Goal: Task Accomplishment & Management: Use online tool/utility

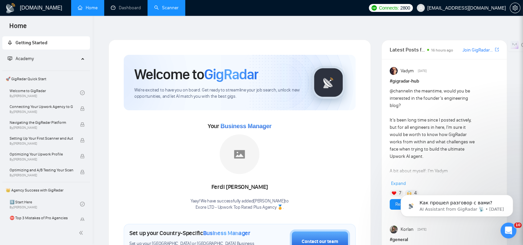
click at [159, 5] on link "Scanner" at bounding box center [166, 8] width 24 height 6
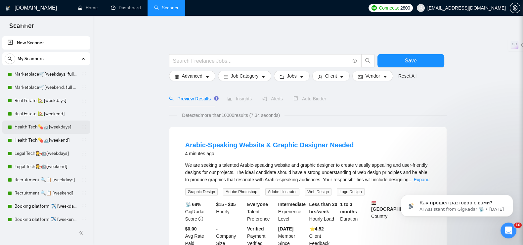
click at [33, 126] on link "Health Tech💊🔬[weekdays]" at bounding box center [46, 127] width 63 height 13
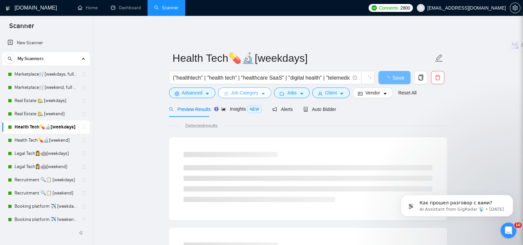
click at [259, 88] on button "Job Category" at bounding box center [244, 93] width 53 height 11
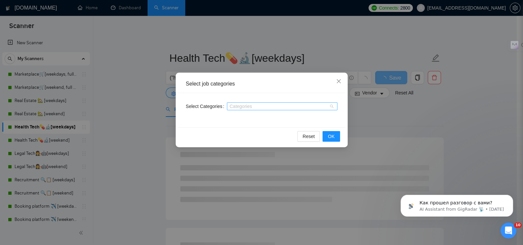
click at [253, 104] on div at bounding box center [278, 106] width 100 height 5
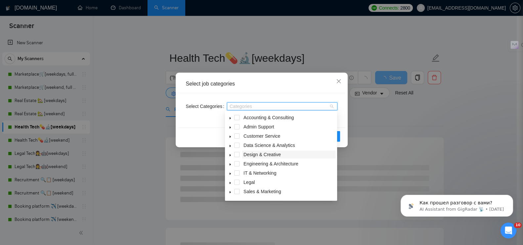
scroll to position [26, 0]
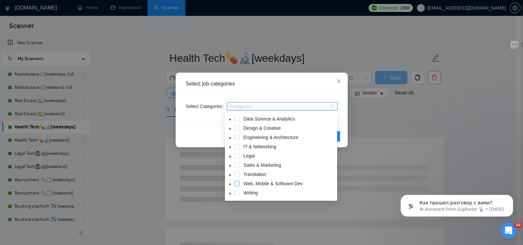
click at [235, 184] on span at bounding box center [236, 183] width 5 height 5
click at [207, 131] on div "Reset OK" at bounding box center [261, 137] width 167 height 18
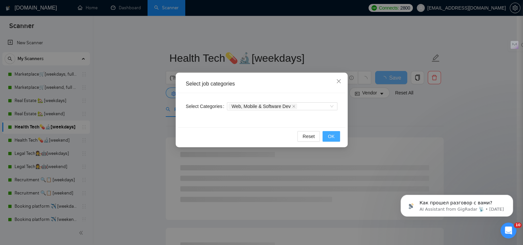
click at [332, 138] on span "OK" at bounding box center [331, 136] width 7 height 7
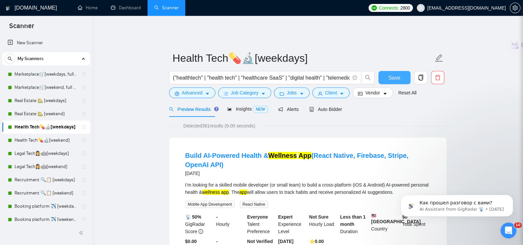
click at [383, 71] on button "Save" at bounding box center [394, 77] width 32 height 13
click at [21, 140] on link "Health Tech💊🔬[weekend]" at bounding box center [46, 140] width 63 height 13
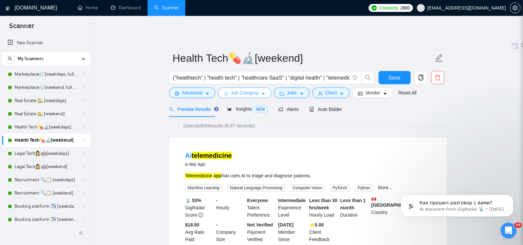
click at [245, 89] on span "Job Category" at bounding box center [244, 92] width 27 height 7
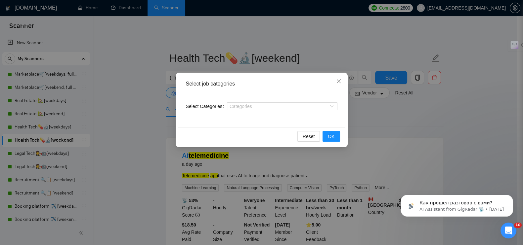
click at [240, 101] on div "Categories" at bounding box center [282, 106] width 110 height 11
click at [240, 105] on div at bounding box center [278, 106] width 100 height 5
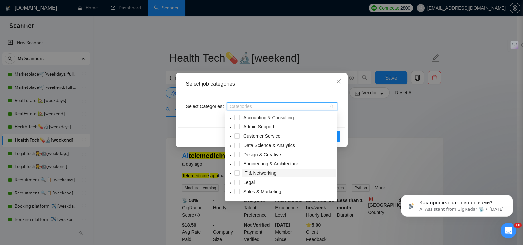
scroll to position [26, 0]
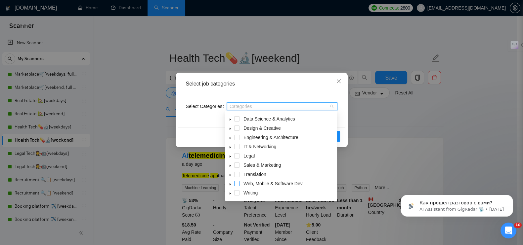
click at [236, 184] on span at bounding box center [236, 183] width 5 height 5
click at [195, 137] on div "Reset OK" at bounding box center [261, 137] width 167 height 18
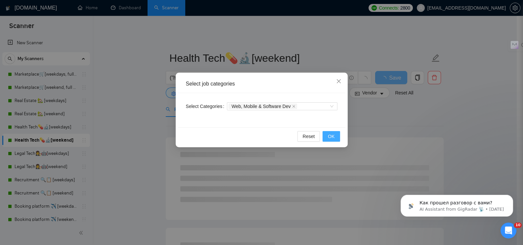
click at [335, 138] on button "OK" at bounding box center [330, 136] width 17 height 11
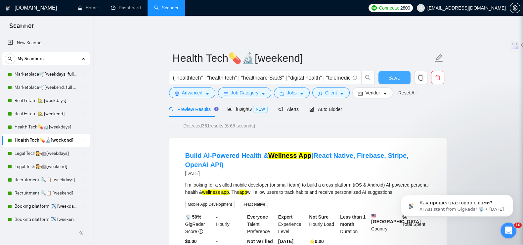
click at [397, 75] on span "Save" at bounding box center [394, 78] width 12 height 8
click at [36, 152] on link "Legal Tech👩‍⚖️🤖[weekdays]" at bounding box center [46, 153] width 63 height 13
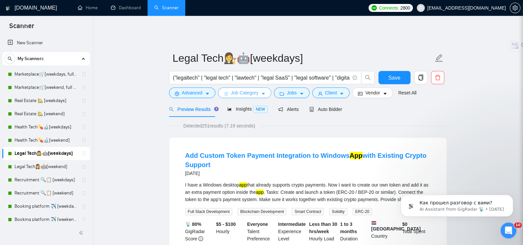
click at [253, 90] on span "Job Category" at bounding box center [244, 92] width 27 height 7
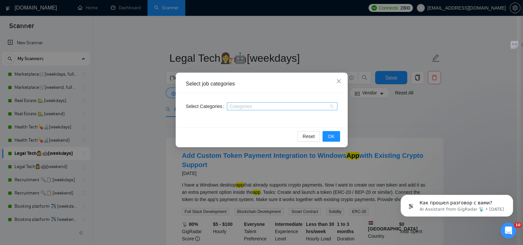
click at [253, 108] on div at bounding box center [278, 106] width 100 height 5
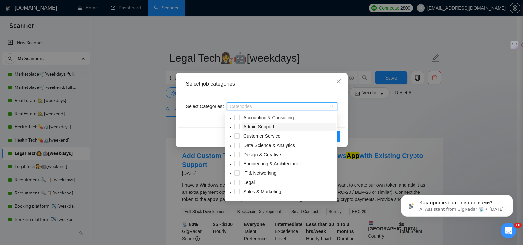
scroll to position [26, 0]
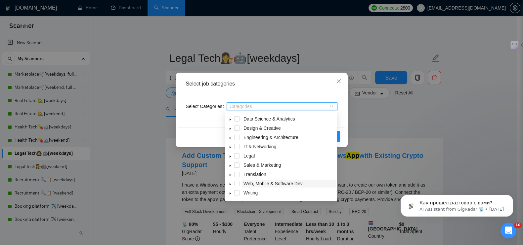
click at [253, 181] on span "Web, Mobile & Software Dev" at bounding box center [272, 183] width 59 height 5
click at [344, 126] on div "Select Categories Web, Mobile & Software Dev" at bounding box center [261, 110] width 167 height 34
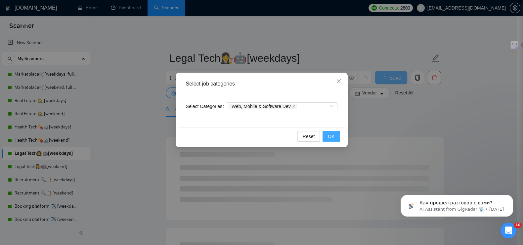
click at [331, 135] on span "OK" at bounding box center [331, 136] width 7 height 7
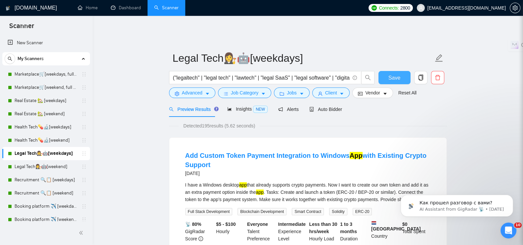
click at [385, 73] on button "Save" at bounding box center [394, 77] width 32 height 13
click at [33, 167] on link "Legal Tech👩‍⚖️🤖[weekend]" at bounding box center [46, 166] width 63 height 13
click at [21, 182] on link "Recruitment 🔍📋 [weekdays]" at bounding box center [46, 180] width 63 height 13
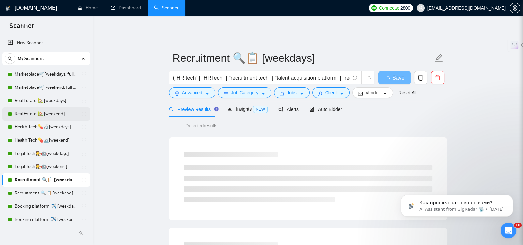
click at [25, 114] on link "Real Estate 🏡 [weekend]" at bounding box center [46, 113] width 63 height 13
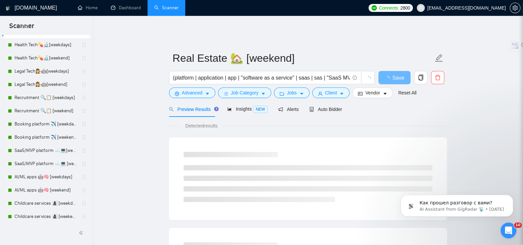
scroll to position [207, 0]
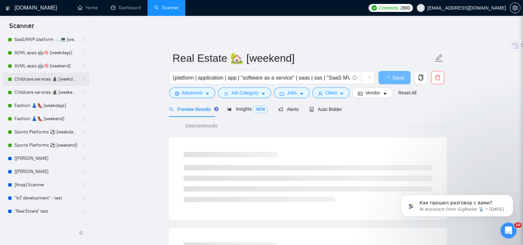
click at [28, 79] on link "Childcare services 👩‍👧‍👦 [weekdays]" at bounding box center [46, 79] width 63 height 13
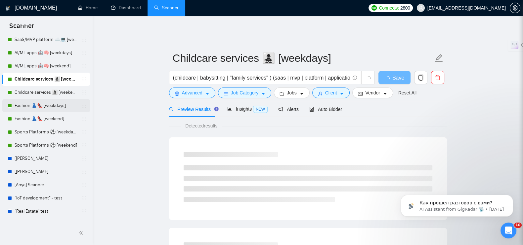
click at [27, 109] on link "Fashion 👗👠 [weekdays]" at bounding box center [46, 105] width 63 height 13
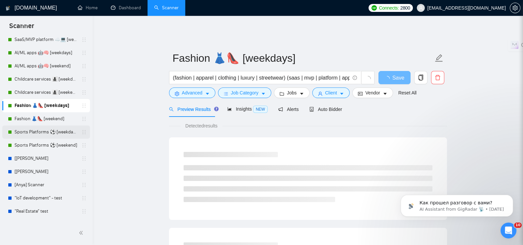
click at [27, 130] on link "Sports Platforms ⚽️ [weekdays]" at bounding box center [46, 132] width 63 height 13
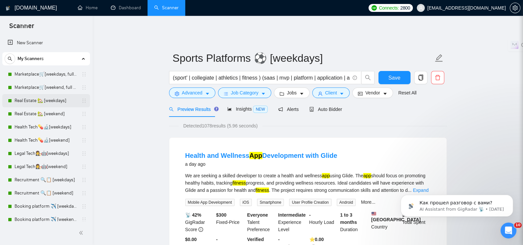
scroll to position [82, 0]
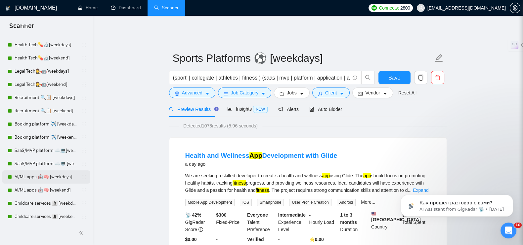
click at [48, 173] on link "AI/ML apps 🤖🧠 [weekdays]" at bounding box center [46, 177] width 63 height 13
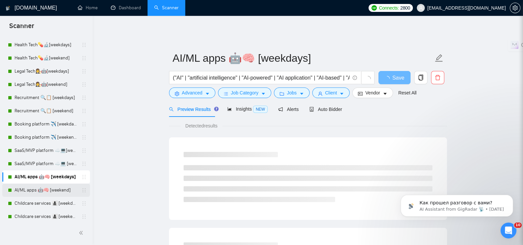
click at [44, 188] on link "AI/ML apps 🤖🧠 [weekend]" at bounding box center [46, 190] width 63 height 13
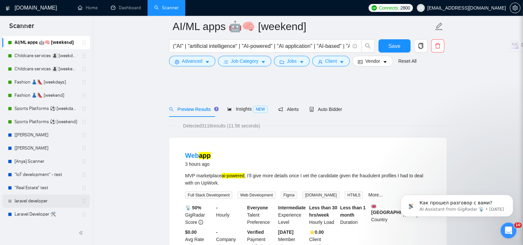
scroll to position [124, 0]
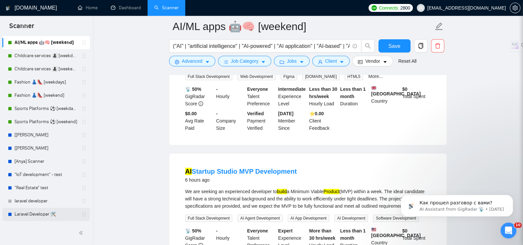
click at [45, 210] on link "Laravel Developer 🛠️" at bounding box center [46, 214] width 63 height 13
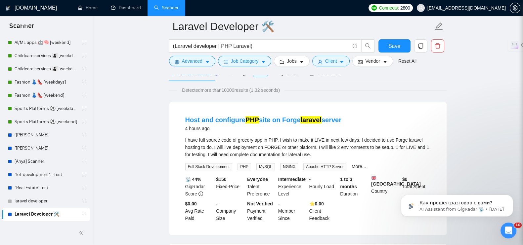
scroll to position [207, 0]
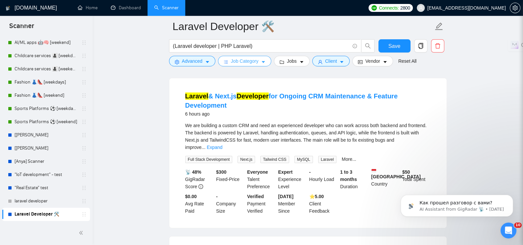
click at [265, 61] on button "Job Category" at bounding box center [244, 61] width 53 height 11
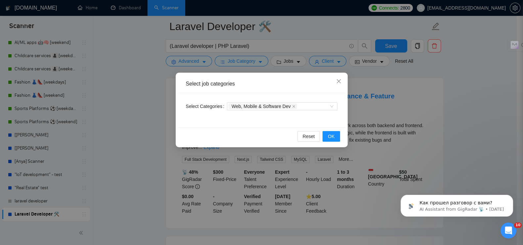
click at [145, 80] on div "Select job categories Select Categories Web, Mobile & Software Dev Reset OK" at bounding box center [261, 122] width 523 height 245
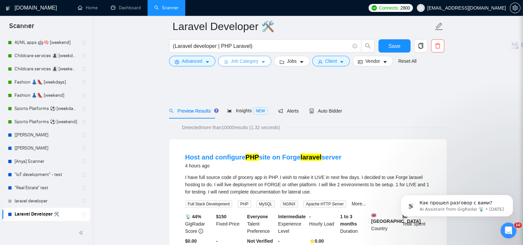
scroll to position [0, 0]
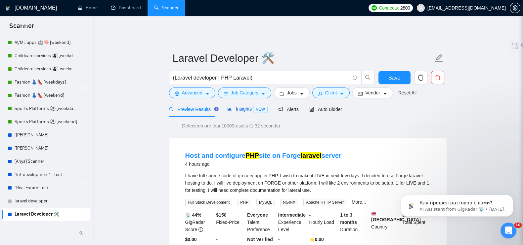
click at [233, 106] on span "Insights NEW" at bounding box center [247, 108] width 40 height 5
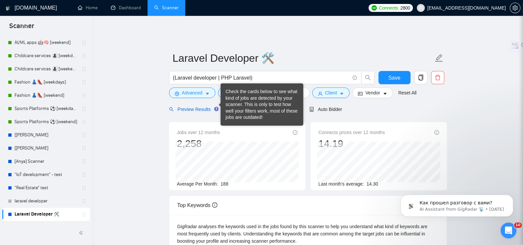
click at [203, 107] on span "Preview Results" at bounding box center [193, 109] width 48 height 5
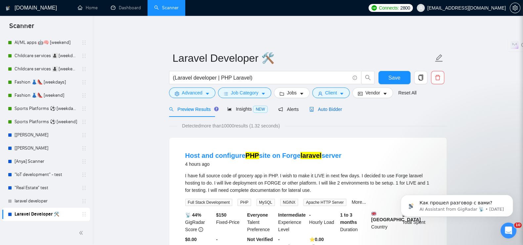
click at [335, 107] on span "Auto Bidder" at bounding box center [325, 109] width 33 height 5
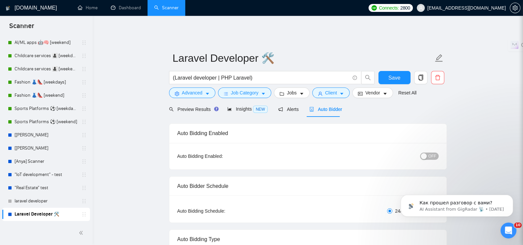
radio input "false"
radio input "true"
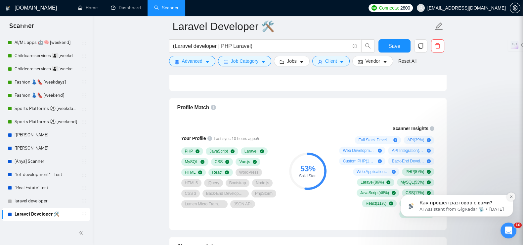
click at [511, 198] on icon "Dismiss notification" at bounding box center [510, 197] width 2 height 2
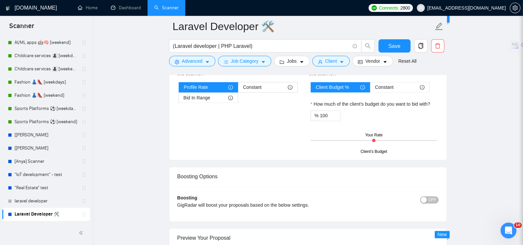
scroll to position [1280, 0]
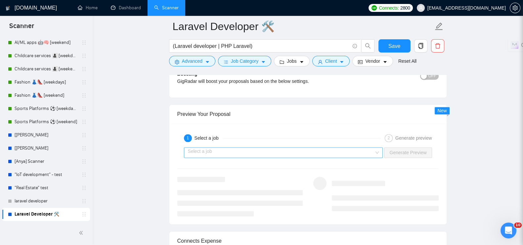
click at [306, 148] on input "search" at bounding box center [281, 153] width 186 height 10
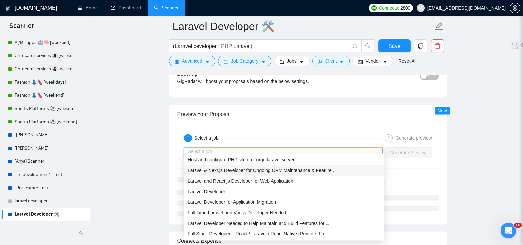
click at [256, 169] on span "Laravel & Next.js Developer for Ongoing CRM Maintenance & Feature ..." at bounding box center [261, 170] width 149 height 5
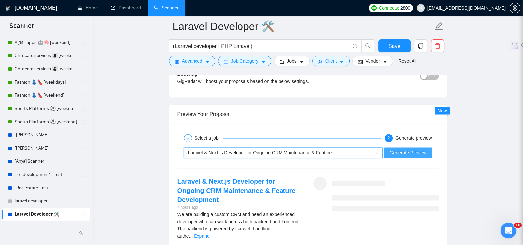
click at [408, 149] on span "Generate Preview" at bounding box center [407, 152] width 37 height 7
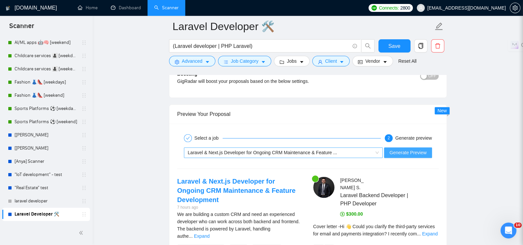
scroll to position [1405, 0]
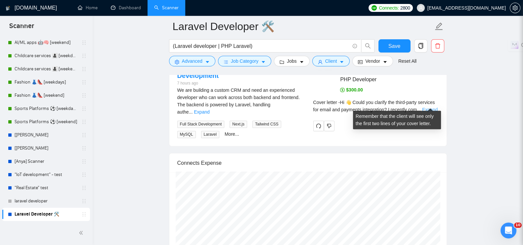
click at [426, 107] on link "Expand" at bounding box center [430, 109] width 16 height 5
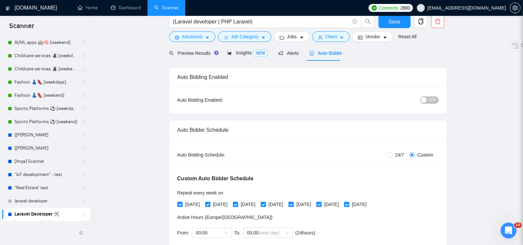
scroll to position [0, 0]
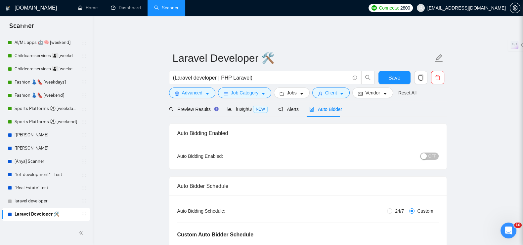
click at [430, 153] on span "OFF" at bounding box center [432, 156] width 8 height 7
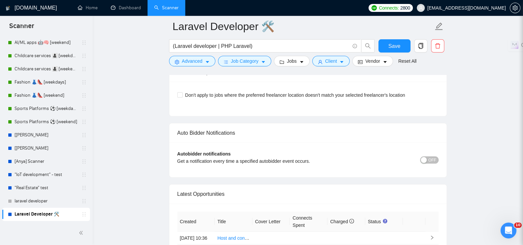
scroll to position [1852, 0]
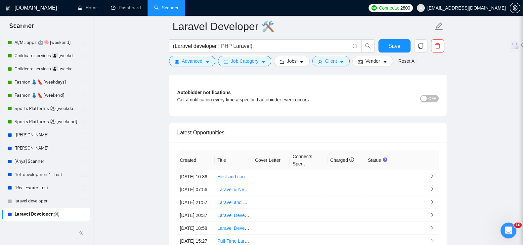
click at [434, 102] on span "OFF" at bounding box center [432, 98] width 8 height 7
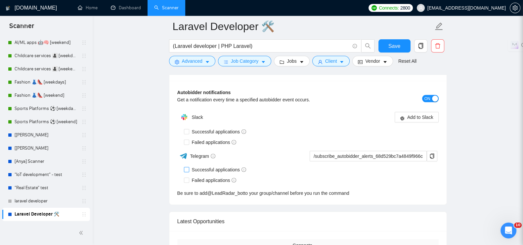
click at [187, 172] on input "Successful applications" at bounding box center [186, 169] width 5 height 5
checkbox input "true"
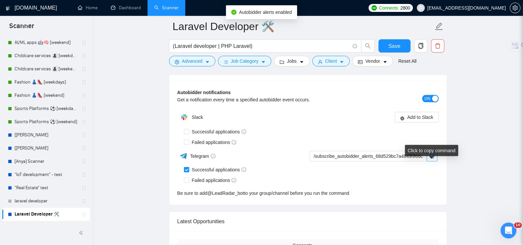
click at [433, 159] on icon "copy" at bounding box center [431, 156] width 4 height 5
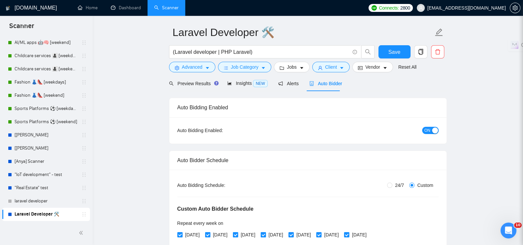
scroll to position [0, 0]
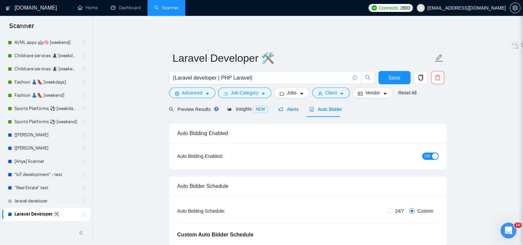
click at [294, 107] on span "Alerts" at bounding box center [288, 109] width 20 height 5
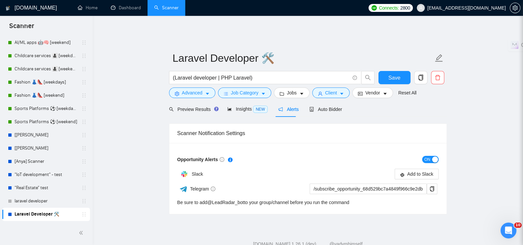
click at [424, 156] on span "ON" at bounding box center [427, 159] width 6 height 7
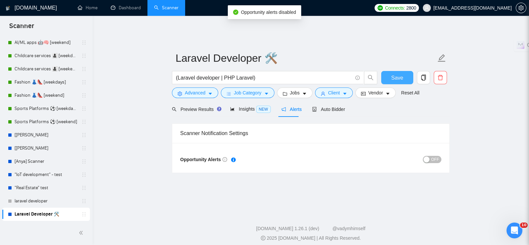
click at [402, 74] on span "Save" at bounding box center [397, 78] width 12 height 8
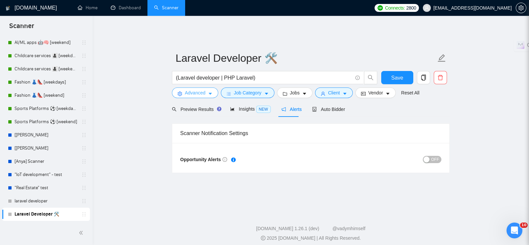
click at [185, 89] on span "Advanced" at bounding box center [195, 92] width 20 height 7
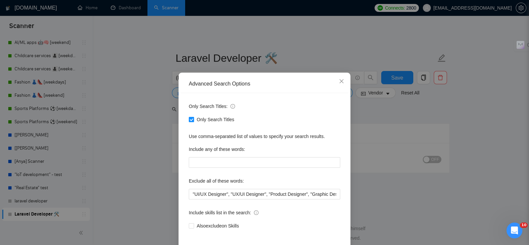
click at [132, 108] on div "Advanced Search Options Only Search Titles: Only Search Titles Use comma-separa…" at bounding box center [264, 122] width 529 height 245
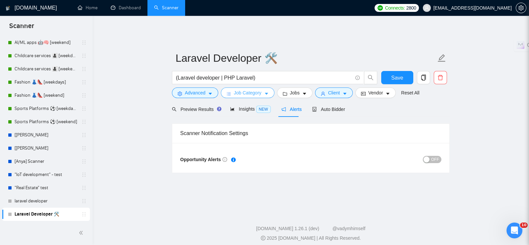
click at [267, 88] on button "Job Category" at bounding box center [247, 93] width 53 height 11
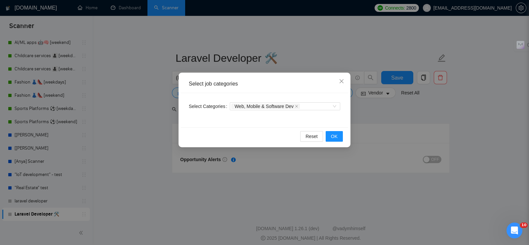
click at [173, 175] on div "Select job categories Select Categories Web, Mobile & Software Dev Reset OK" at bounding box center [264, 122] width 529 height 245
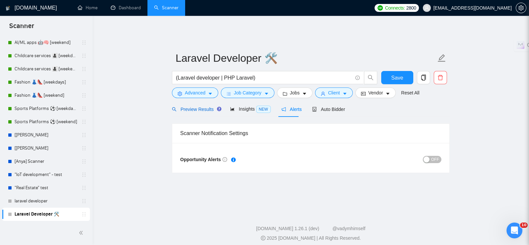
click at [193, 107] on span "Preview Results" at bounding box center [196, 109] width 48 height 5
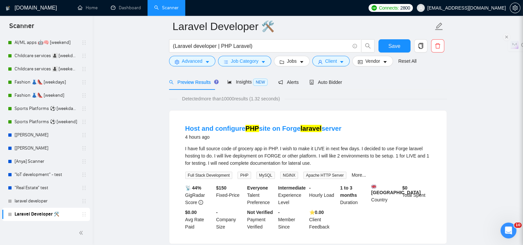
scroll to position [22, 0]
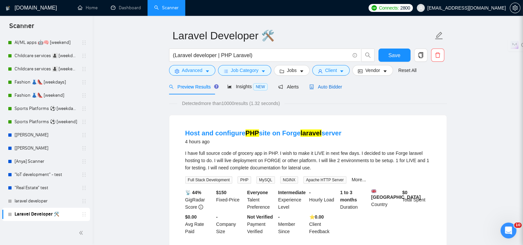
click at [329, 84] on span "Auto Bidder" at bounding box center [325, 86] width 33 height 5
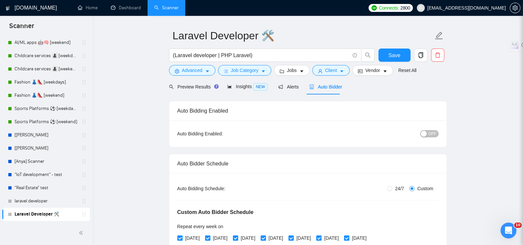
checkbox input "true"
click at [434, 130] on span "OFF" at bounding box center [432, 133] width 8 height 7
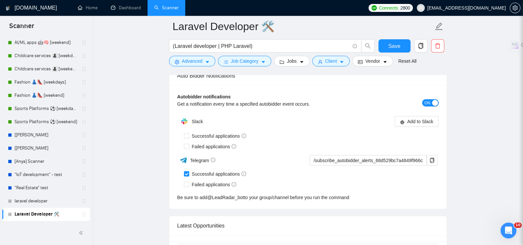
scroll to position [1592, 0]
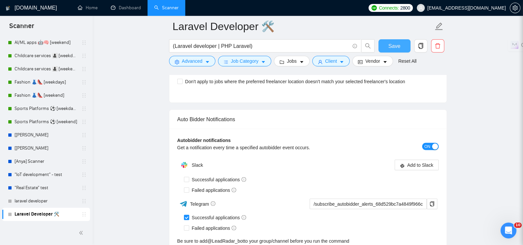
click at [393, 47] on span "Save" at bounding box center [394, 46] width 12 height 8
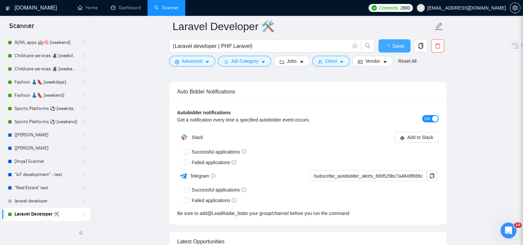
checkbox input "true"
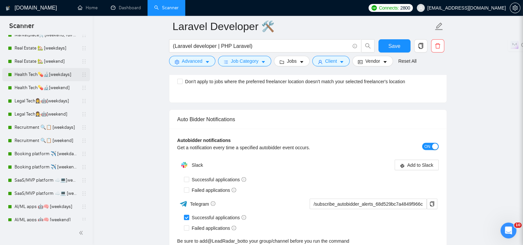
scroll to position [82, 0]
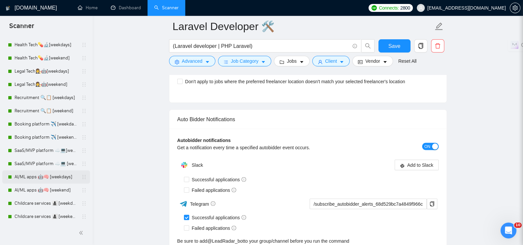
click at [29, 174] on link "AI/ML apps 🤖🧠 [weekdays]" at bounding box center [46, 177] width 63 height 13
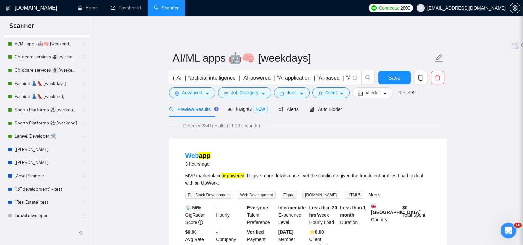
scroll to position [230, 0]
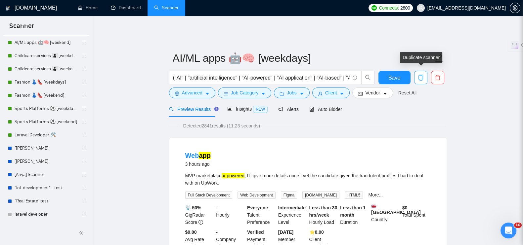
click at [423, 75] on span "copy" at bounding box center [420, 78] width 13 height 6
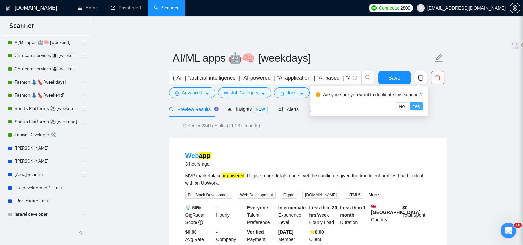
click at [416, 106] on span "Yes" at bounding box center [416, 106] width 8 height 7
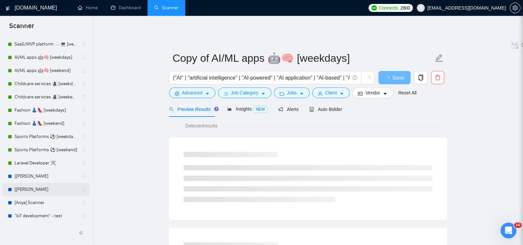
scroll to position [243, 0]
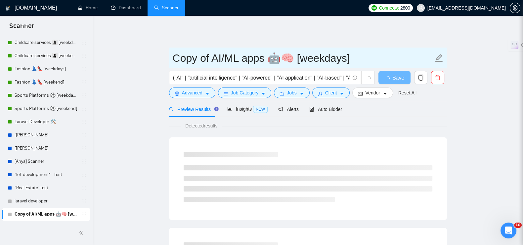
click at [251, 55] on input "Copy of AI/ML apps 🤖🧠 [weekdays]" at bounding box center [303, 58] width 260 height 17
drag, startPoint x: 296, startPoint y: 54, endPoint x: 172, endPoint y: 51, distance: 124.0
click at [173, 51] on input "Copy of AI/ML apps 🤖🧠 [weekdays]" at bounding box center [303, 58] width 260 height 17
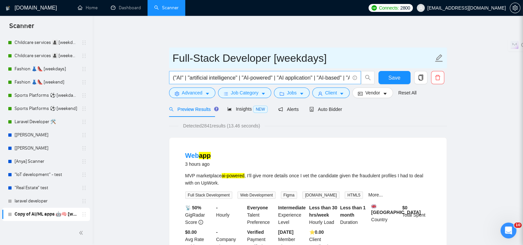
type input "Full-Stack Developer [weekdays]"
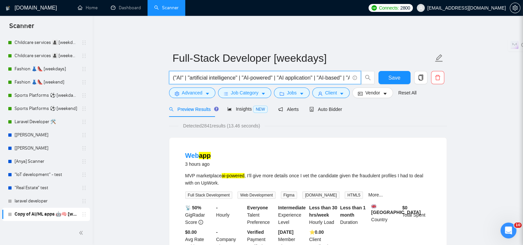
click at [176, 74] on input "("AI" | "artificial intelligence" | "AI-powered" | "AI application" | "AI-based…" at bounding box center [261, 78] width 176 height 8
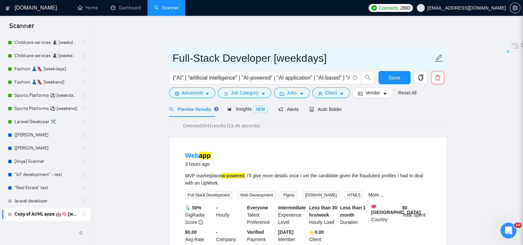
drag, startPoint x: 273, startPoint y: 55, endPoint x: 160, endPoint y: 54, distance: 113.7
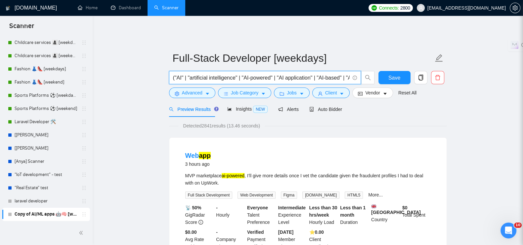
click at [249, 74] on input "("AI" | "artificial intelligence" | "AI-powered" | "AI application" | "AI-based…" at bounding box center [261, 78] width 176 height 8
paste input "("Full-Stack Developer" | "Full Stack Developer" | "Fullstack Developer" | "Ful…"
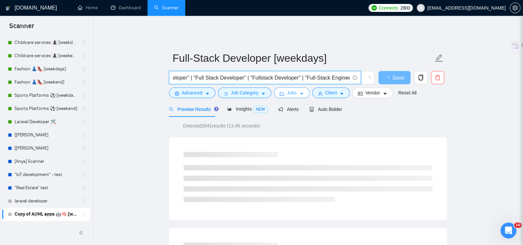
type input "("Full-Stack Developer" | "Full Stack Developer" | "Fullstack Developer" | "Ful…"
